Goal: Transaction & Acquisition: Purchase product/service

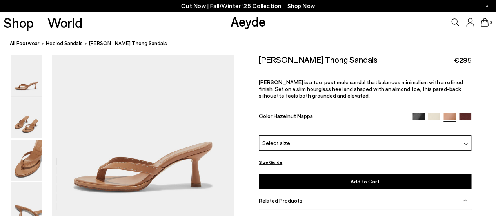
click at [413, 114] on img at bounding box center [418, 118] width 12 height 12
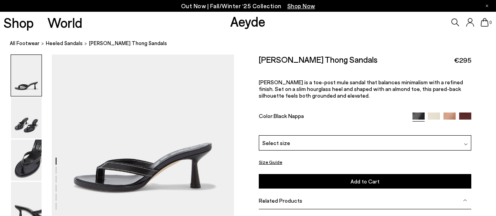
scroll to position [25, 0]
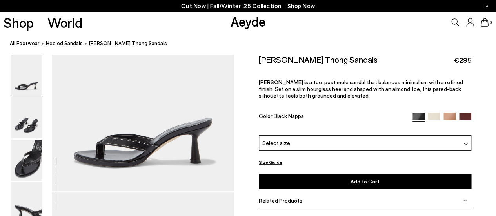
click at [344, 137] on div "Select size" at bounding box center [365, 142] width 212 height 15
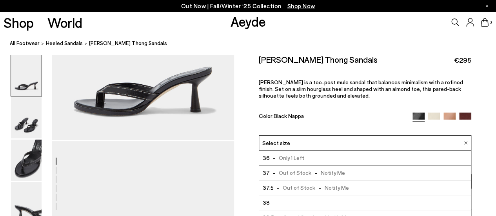
scroll to position [43, 0]
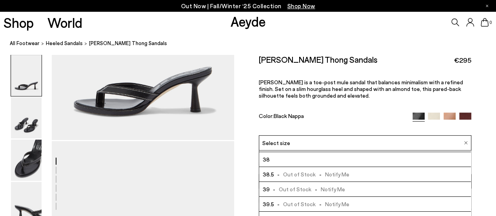
click at [298, 188] on span "- Out of Stock - Notify Me" at bounding box center [307, 189] width 75 height 10
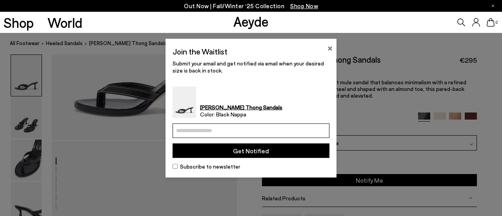
click at [329, 48] on button "×" at bounding box center [329, 46] width 5 height 9
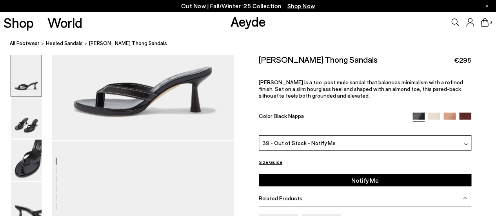
click at [426, 115] on div at bounding box center [441, 116] width 59 height 9
click at [433, 116] on img at bounding box center [434, 118] width 12 height 12
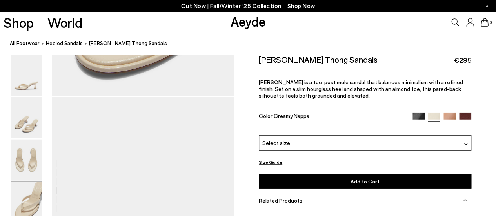
scroll to position [925, 0]
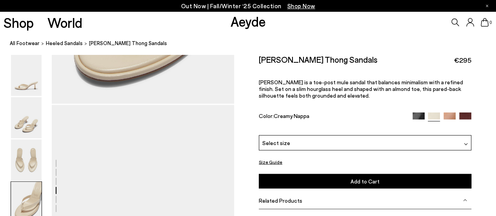
click at [397, 136] on div "Select size" at bounding box center [365, 142] width 212 height 15
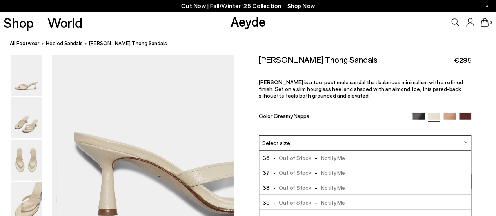
scroll to position [1035, 0]
click at [452, 113] on img at bounding box center [449, 118] width 12 height 12
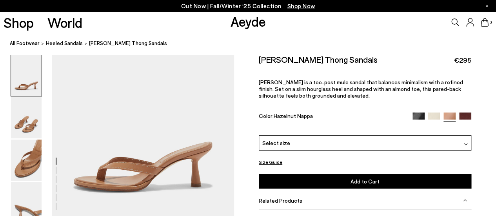
click at [421, 143] on div "Select size" at bounding box center [365, 142] width 212 height 15
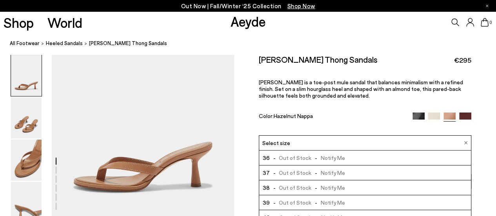
scroll to position [39, 0]
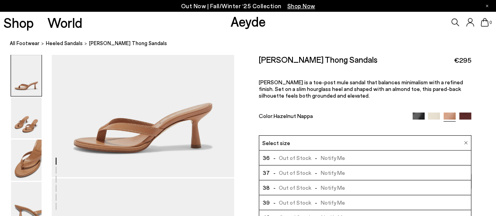
click at [470, 116] on img at bounding box center [465, 118] width 12 height 12
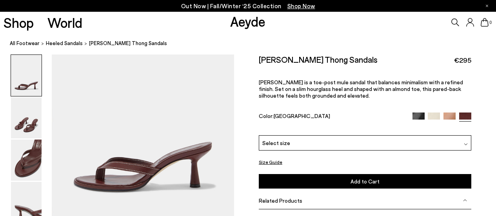
click at [389, 132] on div "[PERSON_NAME] Thong Sandals €295 [PERSON_NAME] is a toe-post mule sandal that b…" at bounding box center [365, 94] width 212 height 81
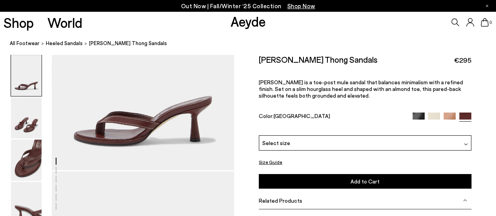
click at [365, 144] on div "Select size" at bounding box center [365, 142] width 212 height 15
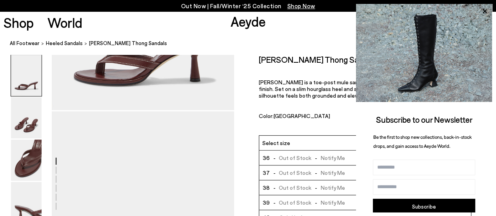
scroll to position [111, 0]
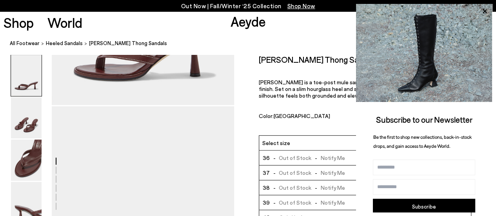
click at [297, 56] on h2 "[PERSON_NAME] Thong Sandals" at bounding box center [318, 59] width 119 height 10
